Goal: Transaction & Acquisition: Obtain resource

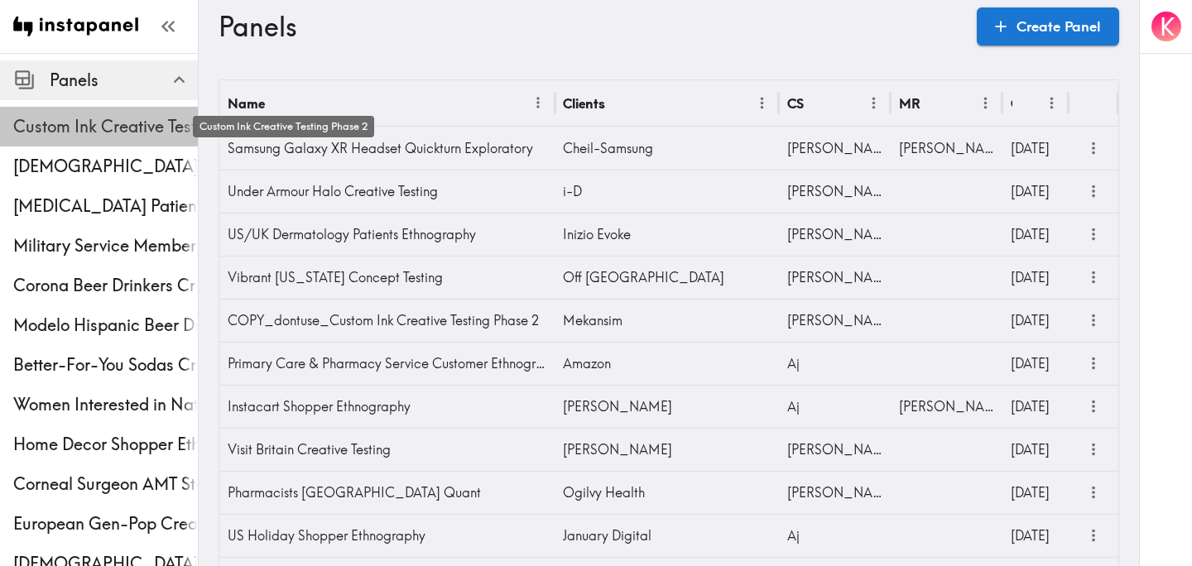
click at [89, 133] on span "Custom Ink Creative Testing Phase 2" at bounding box center [105, 126] width 185 height 23
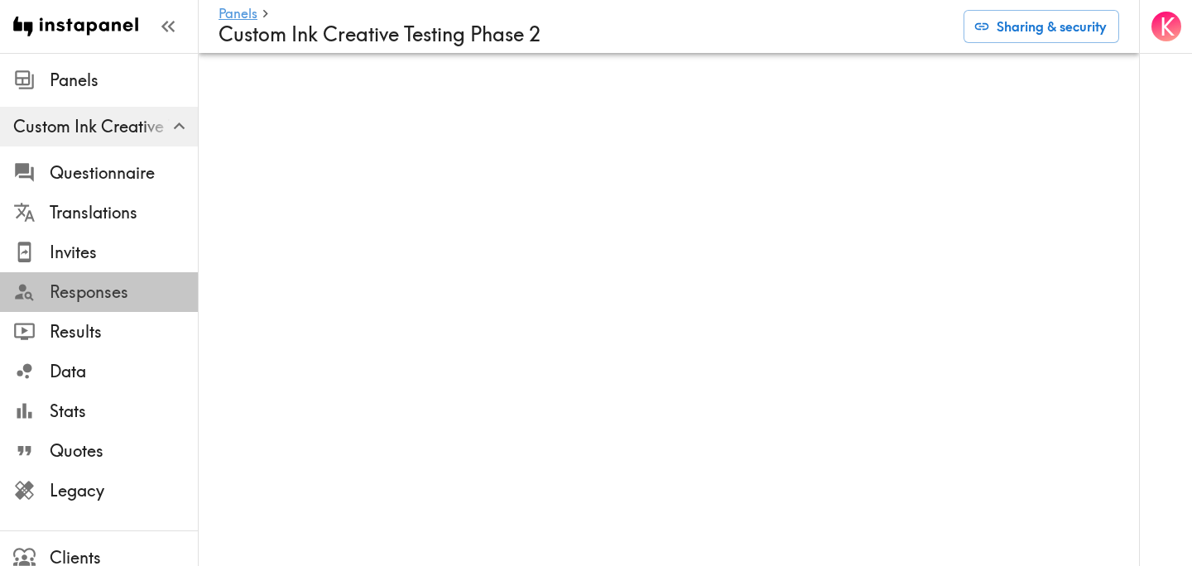
click at [113, 286] on span "Responses" at bounding box center [124, 292] width 148 height 23
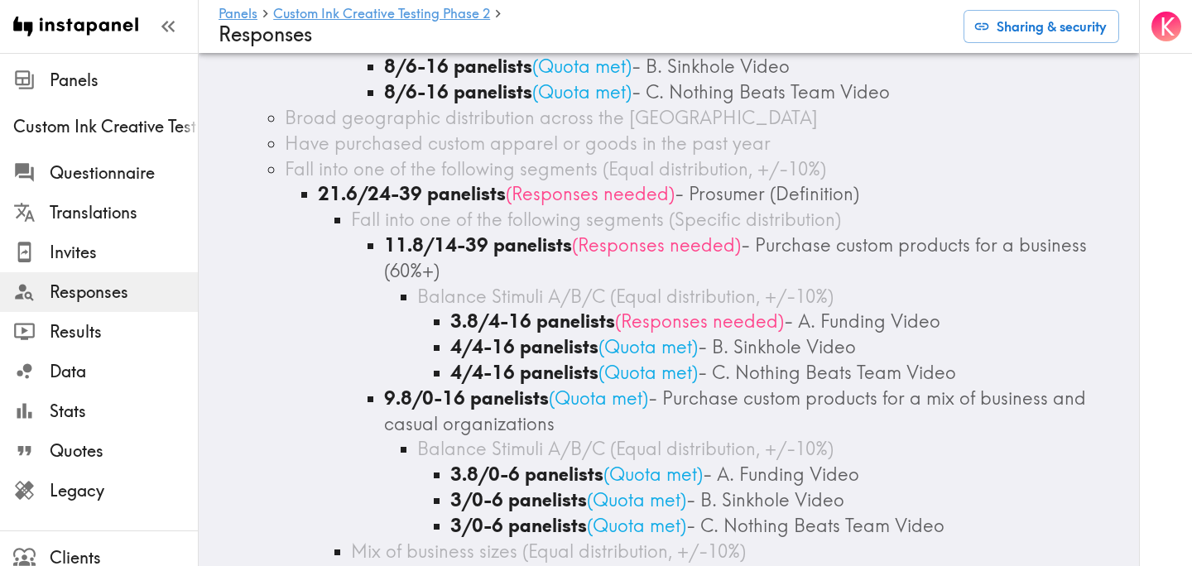
scroll to position [377, 0]
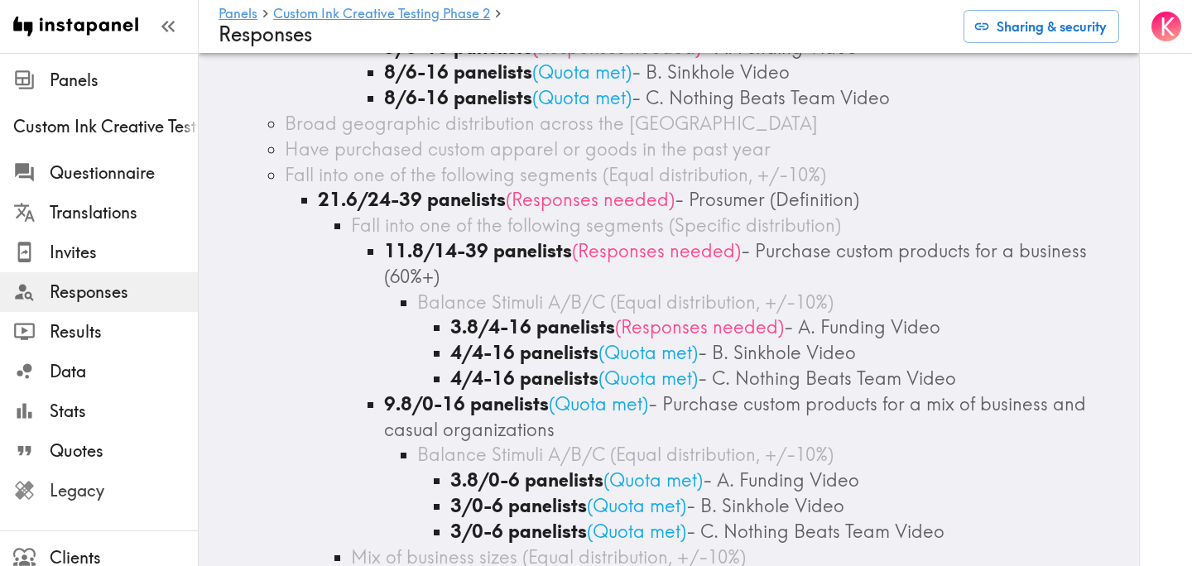
click at [115, 496] on span "Legacy" at bounding box center [124, 490] width 148 height 23
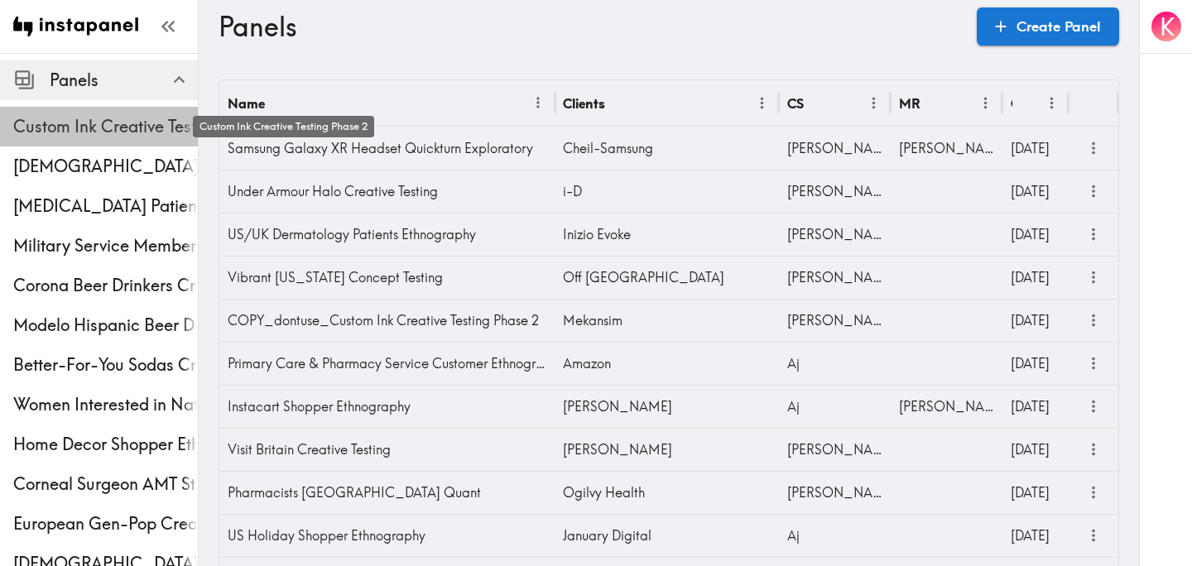
click at [114, 128] on span "Custom Ink Creative Testing Phase 2" at bounding box center [105, 126] width 185 height 23
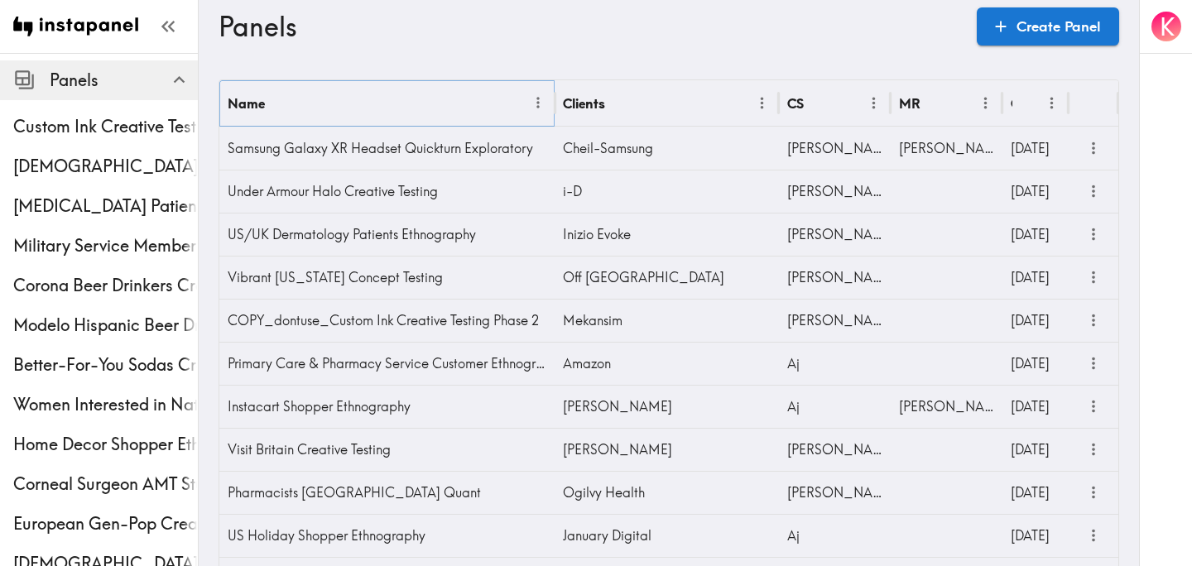
click at [537, 101] on icon "Menu" at bounding box center [538, 102] width 17 height 17
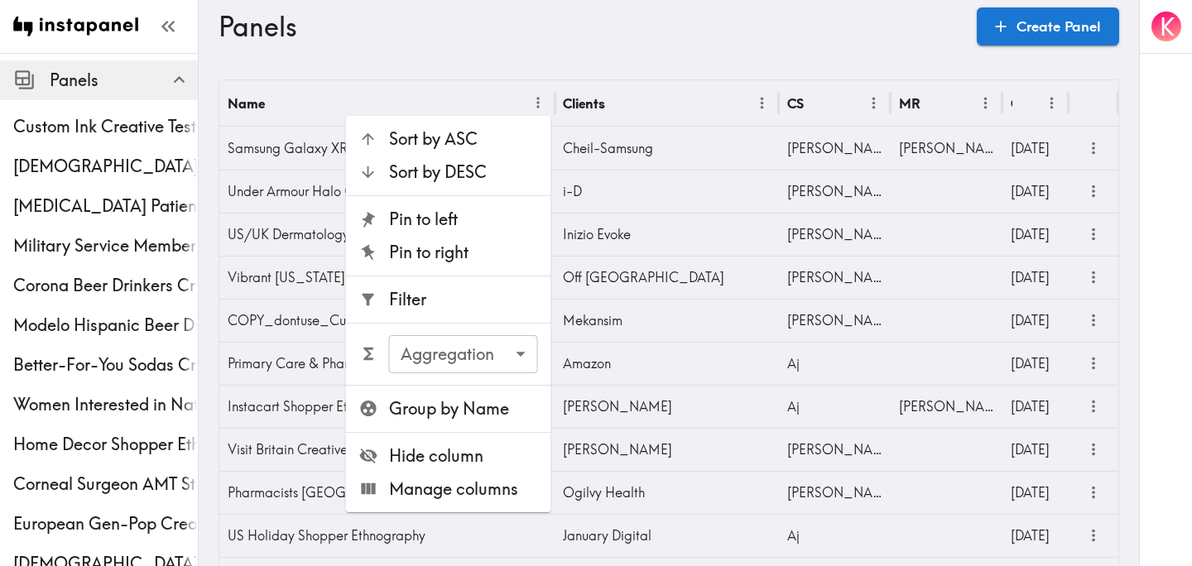
click at [476, 307] on span "Filter" at bounding box center [463, 299] width 149 height 23
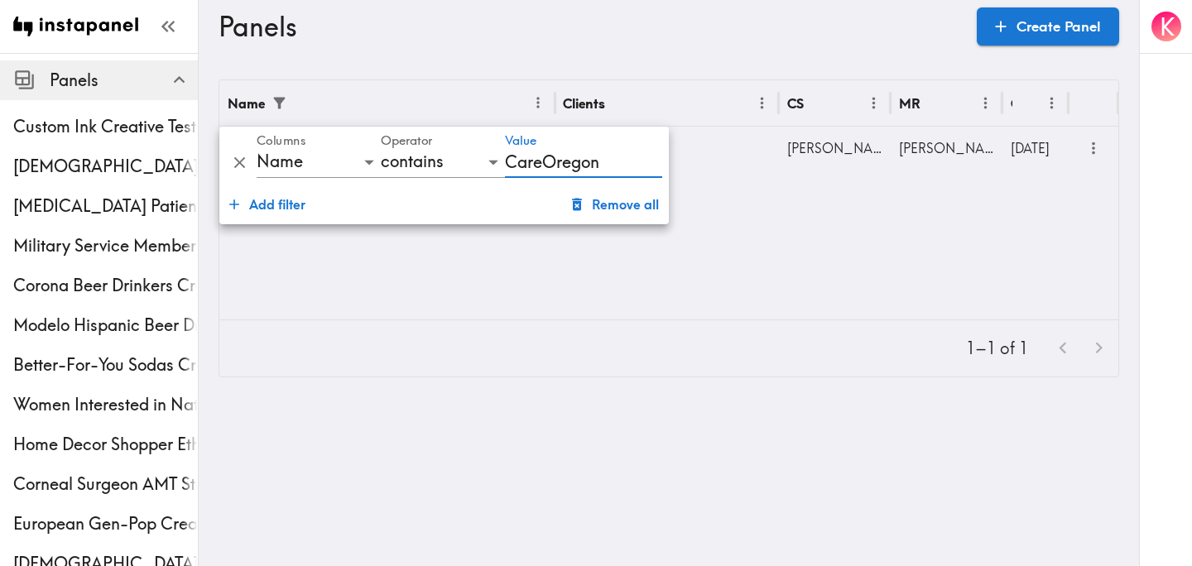
type input "CareOregon"
click at [719, 248] on div "Name Clients CS MR Created CareOregon Creative Testing R\West Stephanie Stewart…" at bounding box center [668, 199] width 899 height 239
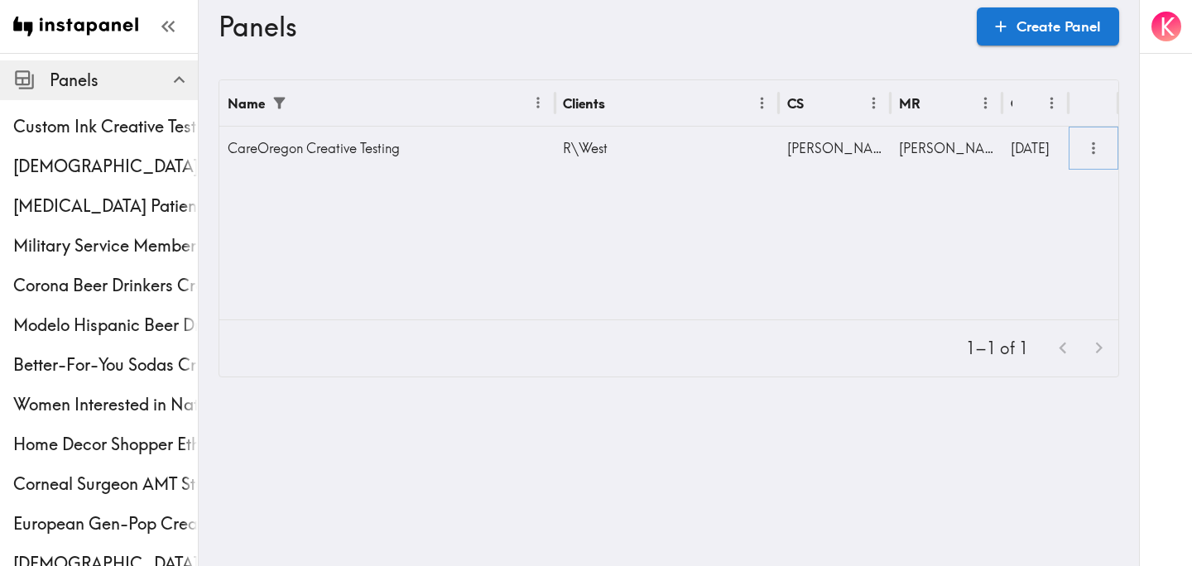
click at [1097, 145] on icon "more" at bounding box center [1093, 148] width 19 height 19
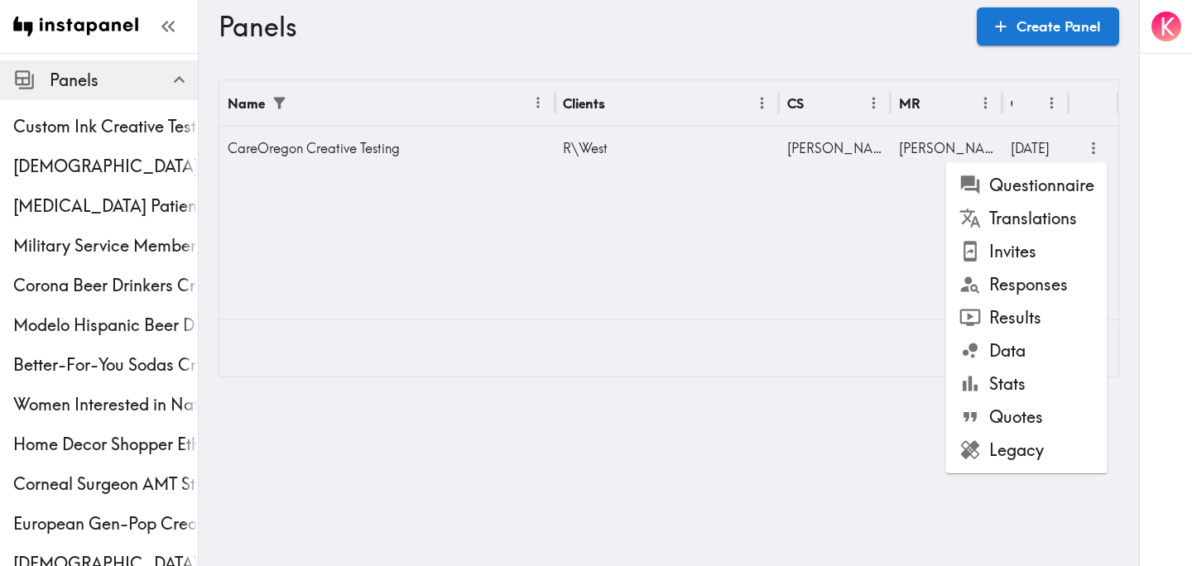
click at [1064, 312] on li "Results" at bounding box center [1026, 317] width 161 height 33
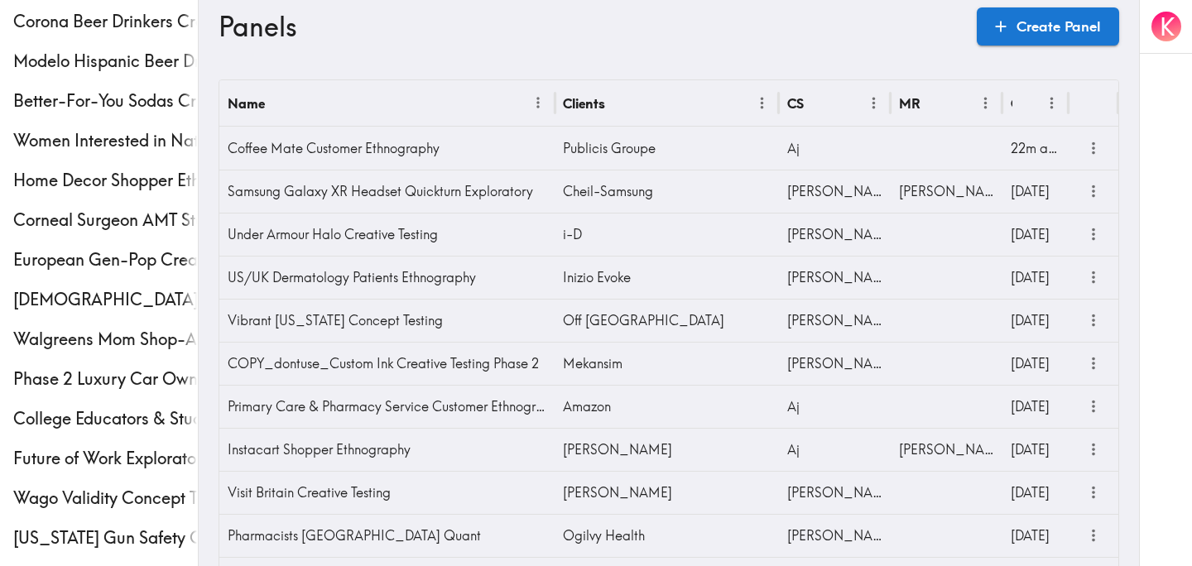
scroll to position [615, 0]
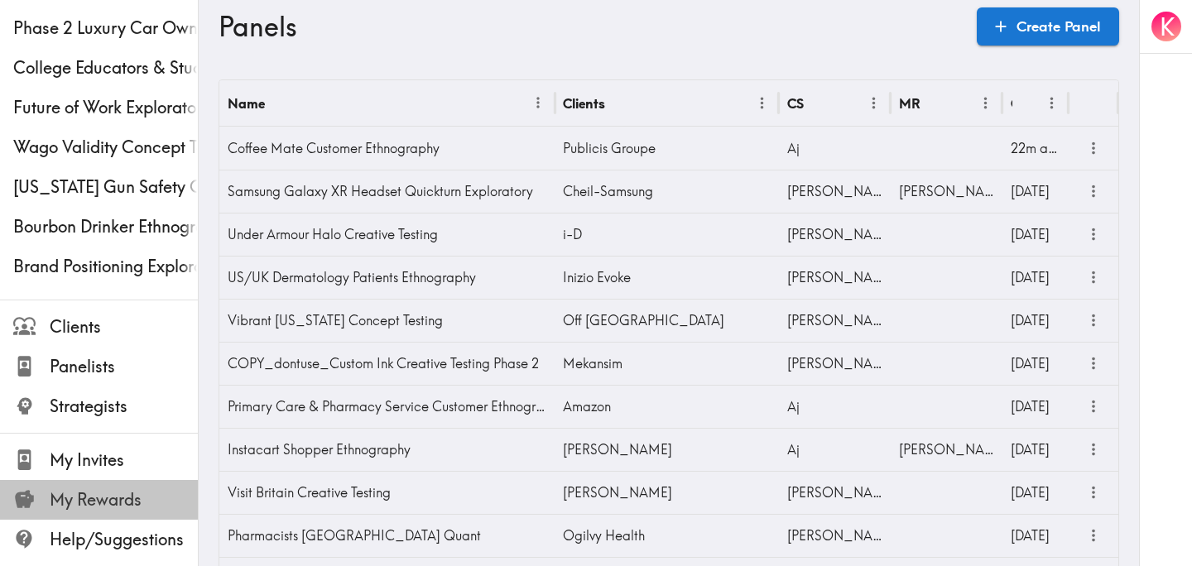
click at [102, 510] on span "My Rewards" at bounding box center [124, 499] width 148 height 23
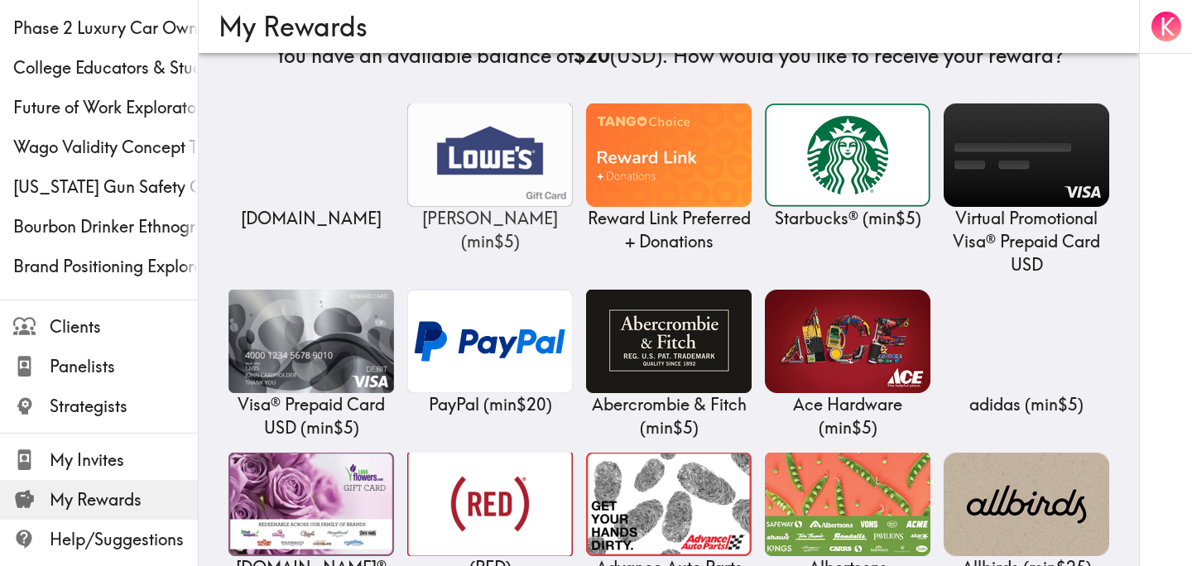
scroll to position [256, 0]
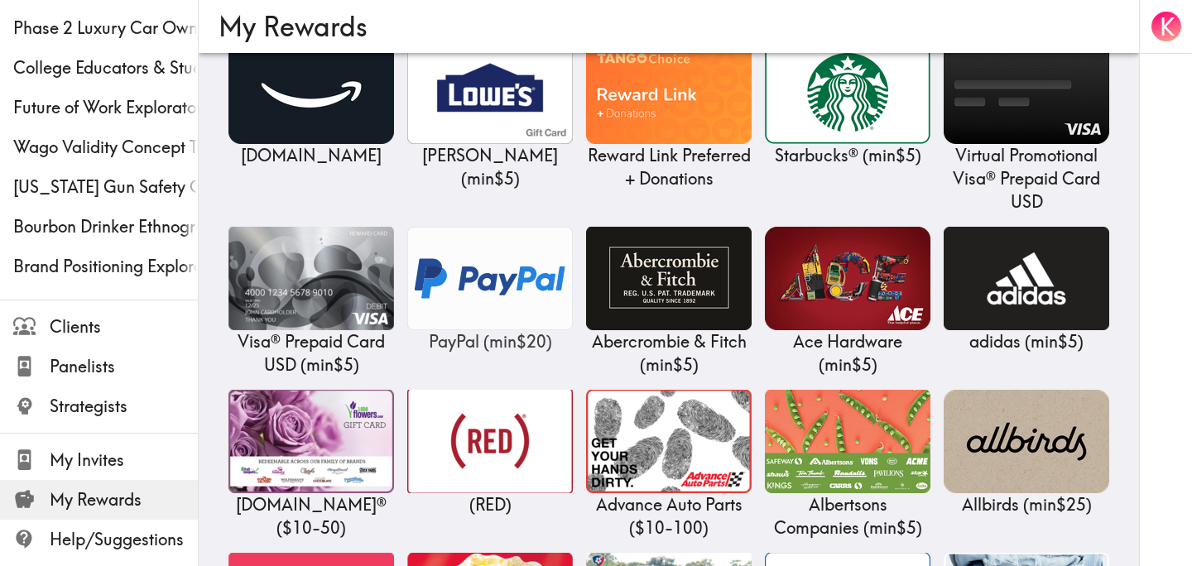
click at [464, 298] on img at bounding box center [490, 278] width 166 height 103
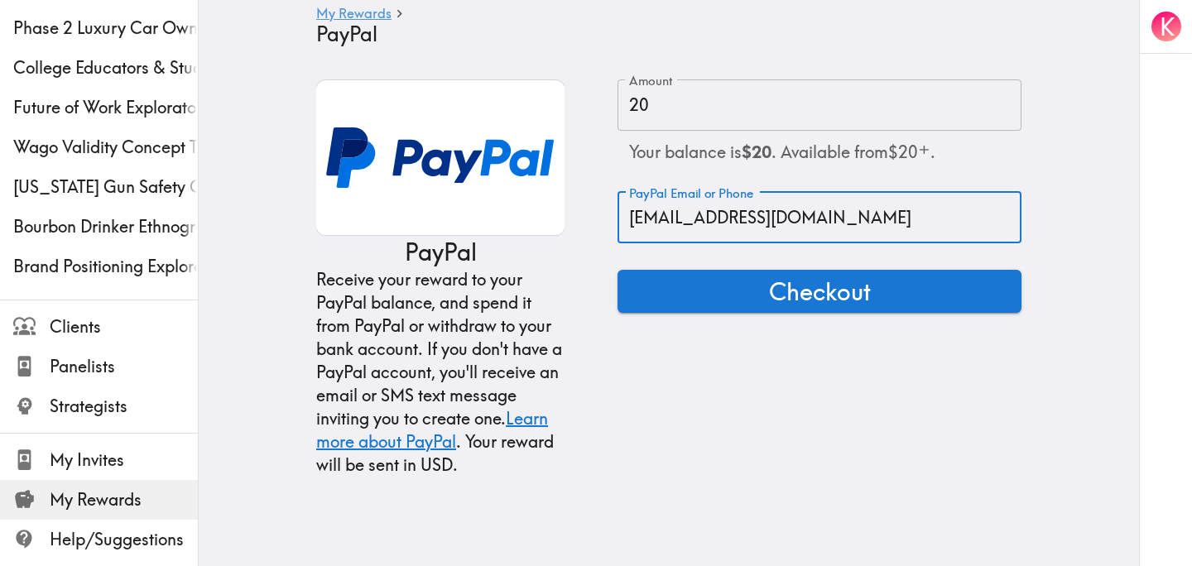
drag, startPoint x: 790, startPoint y: 221, endPoint x: 656, endPoint y: 223, distance: 134.1
click at [656, 223] on input "kae@instapanel.com" at bounding box center [819, 217] width 404 height 51
type input "KaeUymah@gmail.com"
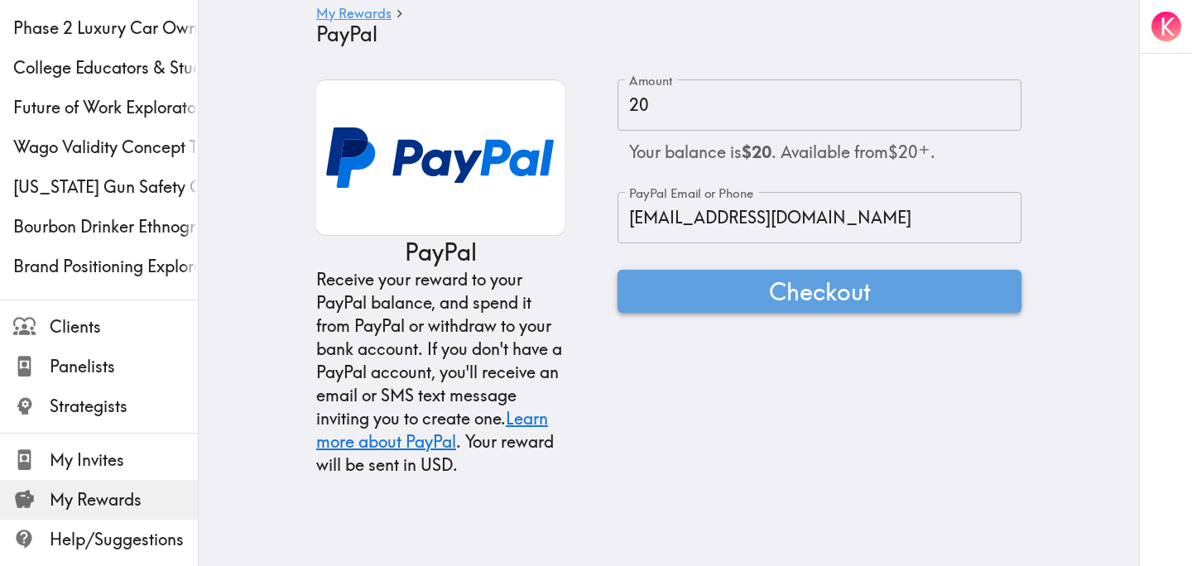
click at [749, 295] on button "Checkout" at bounding box center [819, 291] width 404 height 43
